Goal: Information Seeking & Learning: Learn about a topic

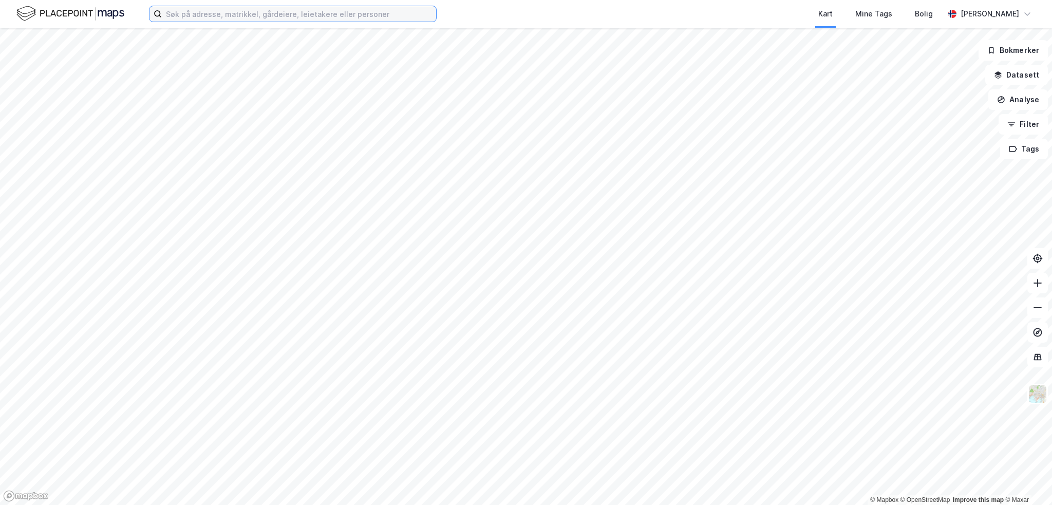
click at [305, 15] on input at bounding box center [299, 13] width 274 height 15
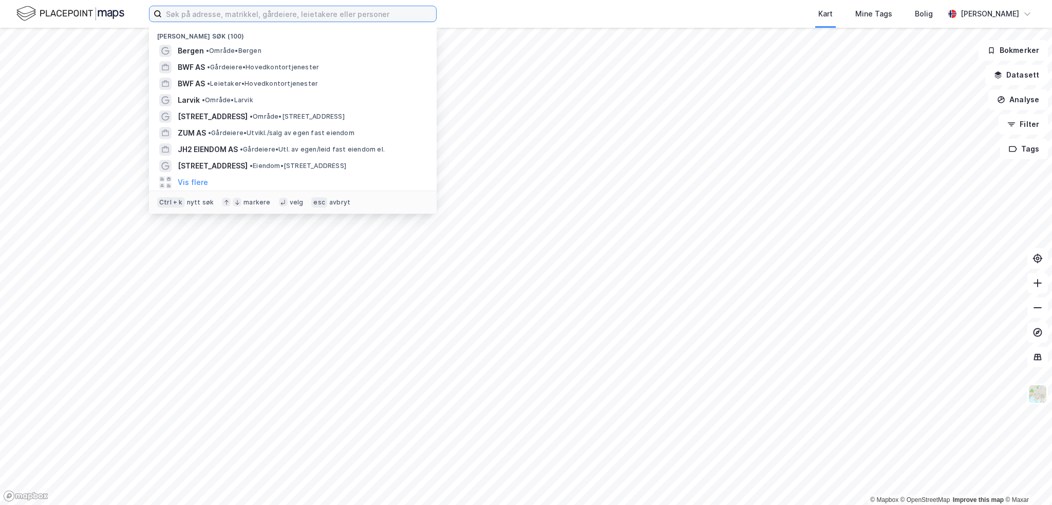
paste input " Hangarveien 19"
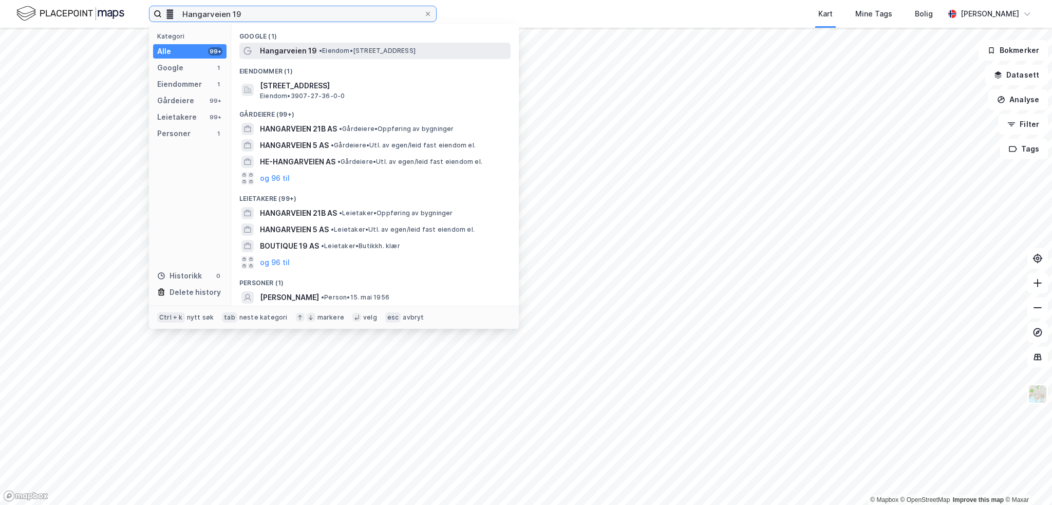
type input " Hangarveien 19"
click at [308, 54] on span "Hangarveien 19" at bounding box center [288, 51] width 57 height 12
